Goal: Information Seeking & Learning: Compare options

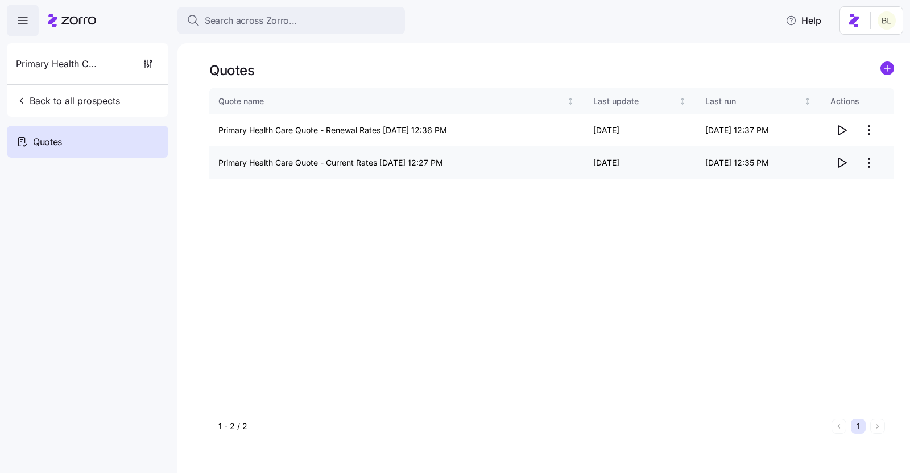
click at [840, 162] on icon "button" at bounding box center [842, 163] width 14 height 14
click at [843, 129] on icon "button" at bounding box center [842, 130] width 14 height 14
